Goal: Task Accomplishment & Management: Use online tool/utility

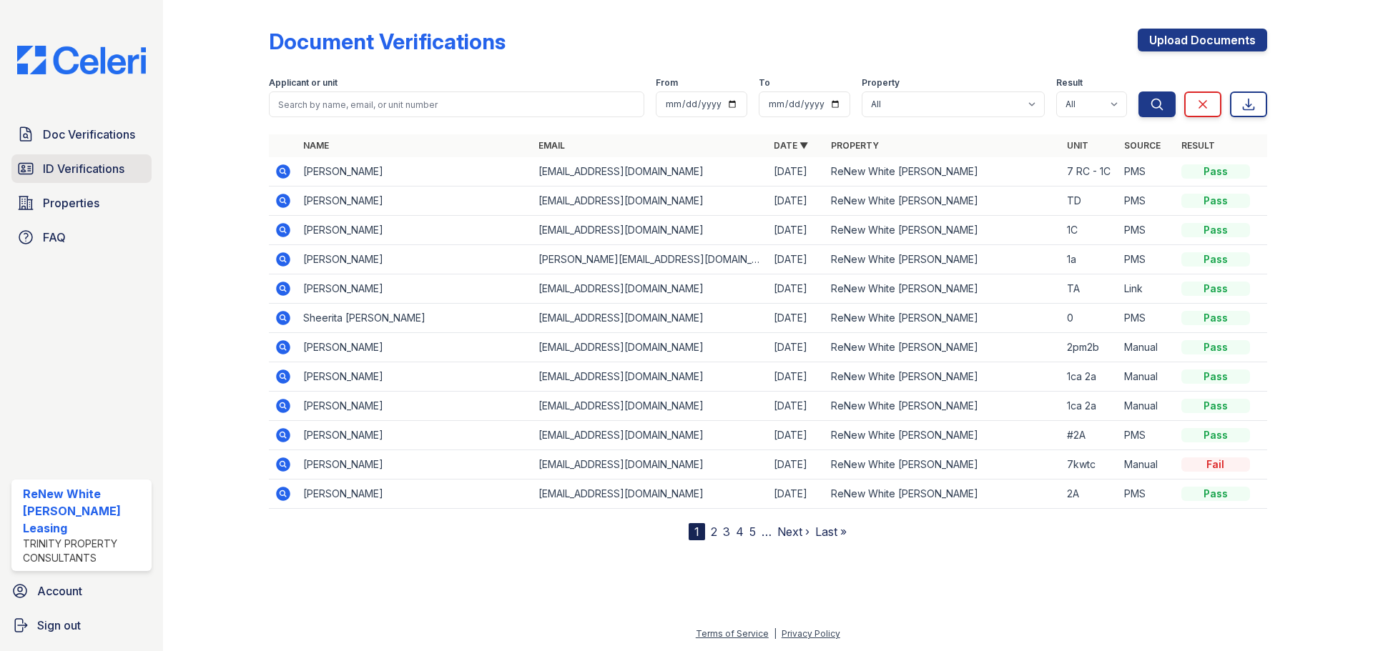
click at [50, 166] on span "ID Verifications" at bounding box center [84, 168] width 82 height 17
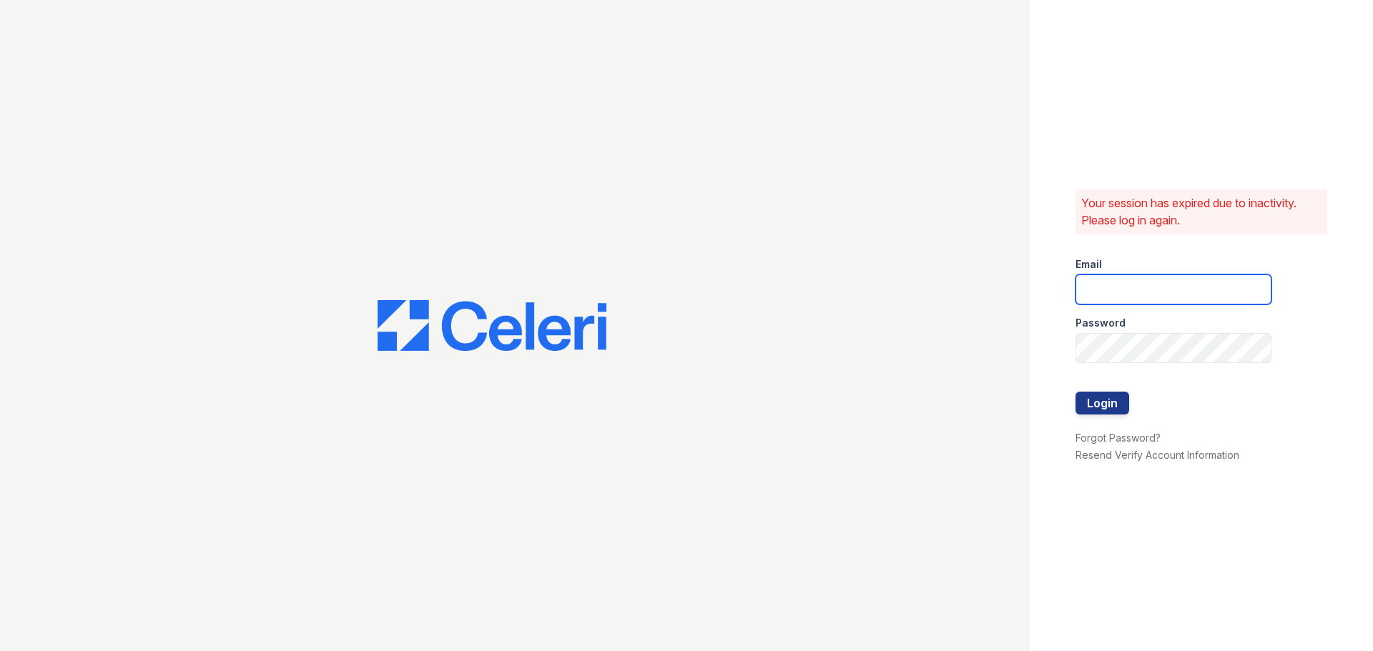
type input "[EMAIL_ADDRESS][DOMAIN_NAME]"
click at [1096, 396] on button "Login" at bounding box center [1103, 403] width 54 height 23
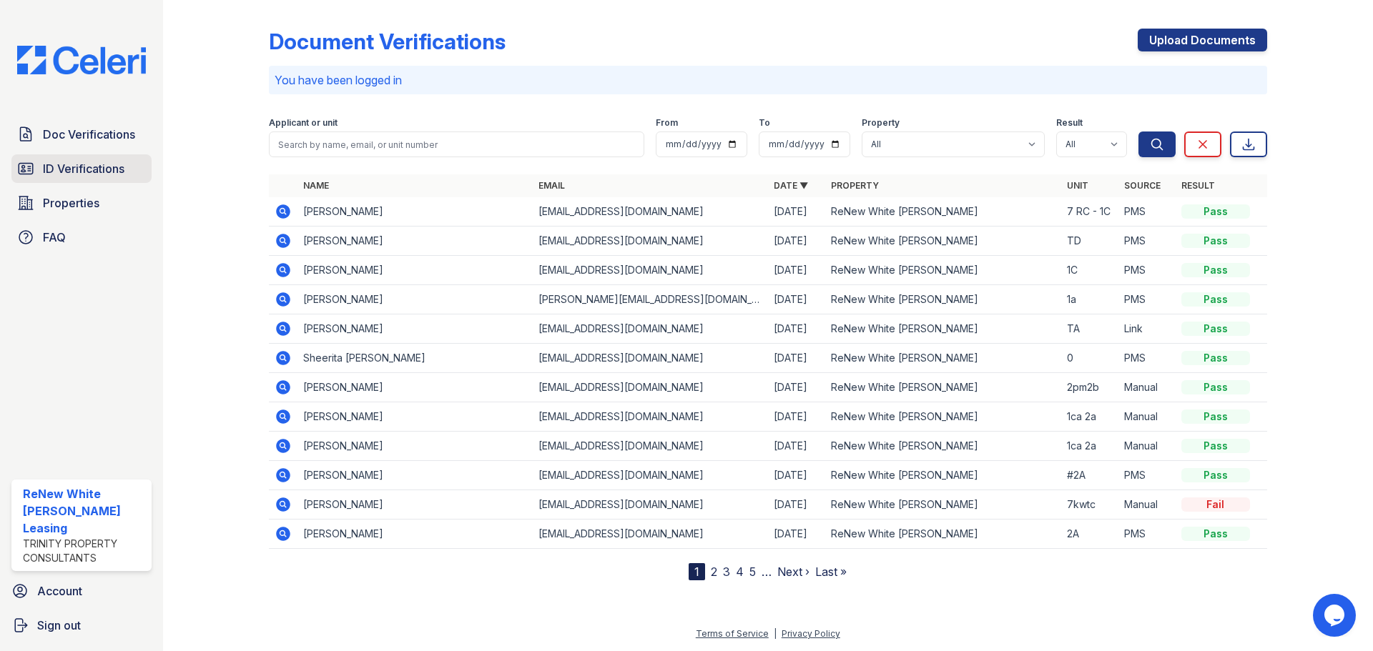
click at [98, 165] on span "ID Verifications" at bounding box center [84, 168] width 82 height 17
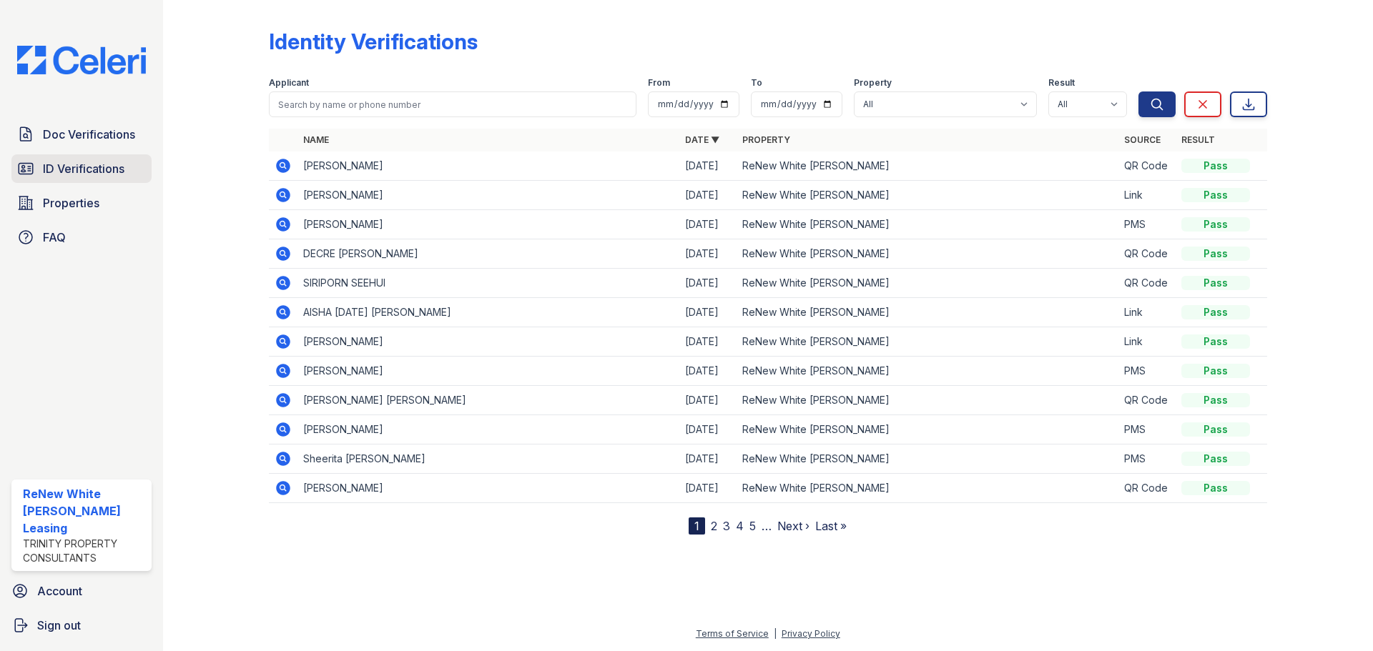
click at [104, 164] on span "ID Verifications" at bounding box center [84, 168] width 82 height 17
click at [91, 168] on span "ID Verifications" at bounding box center [84, 168] width 82 height 17
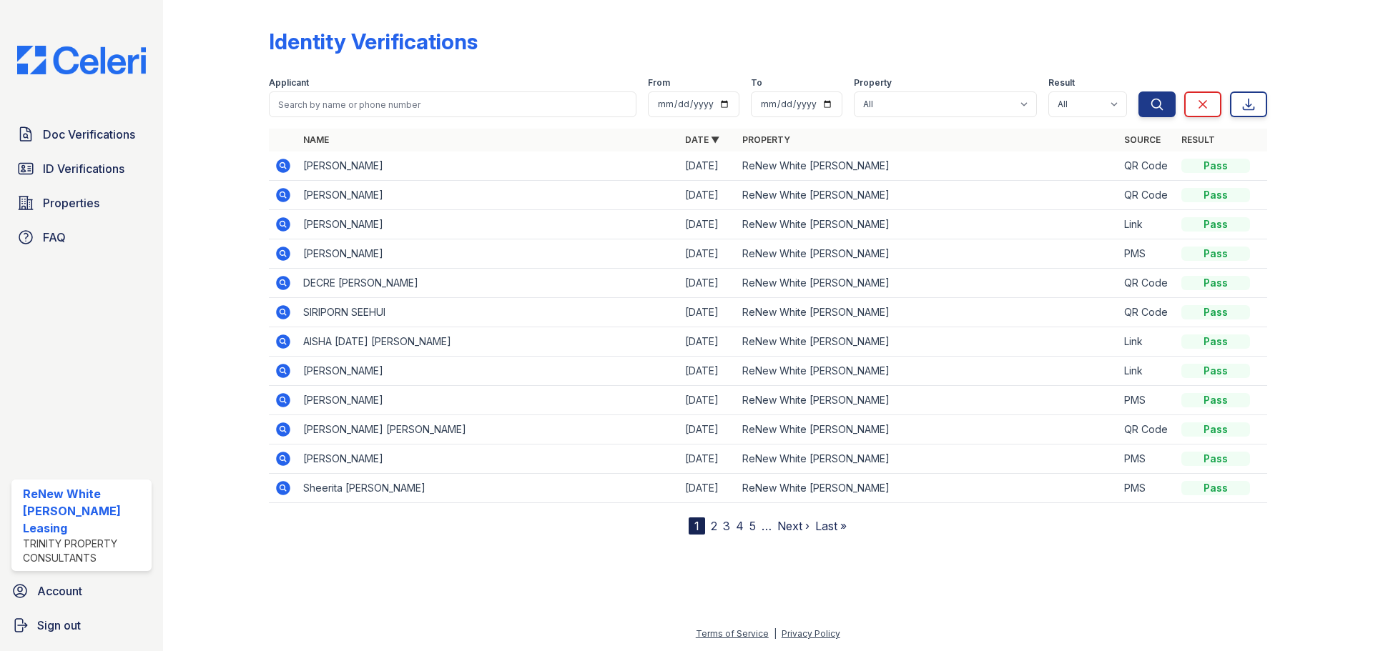
click at [91, 168] on span "ID Verifications" at bounding box center [84, 168] width 82 height 17
